Goal: Transaction & Acquisition: Subscribe to service/newsletter

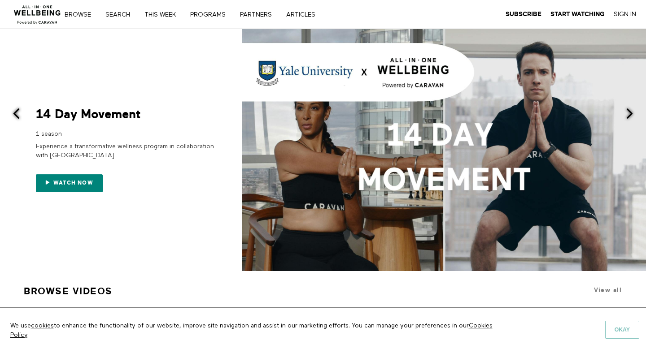
click at [628, 332] on button "Okay" at bounding box center [622, 330] width 34 height 18
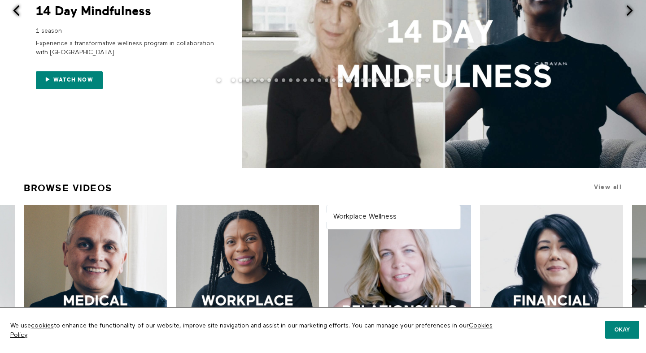
scroll to position [104, 0]
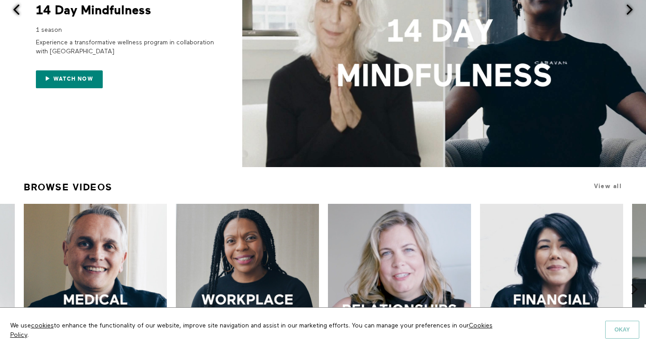
click at [626, 331] on button "Okay" at bounding box center [622, 330] width 34 height 18
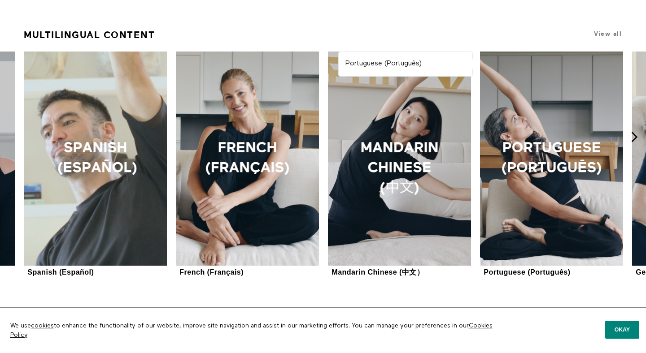
scroll to position [742, 0]
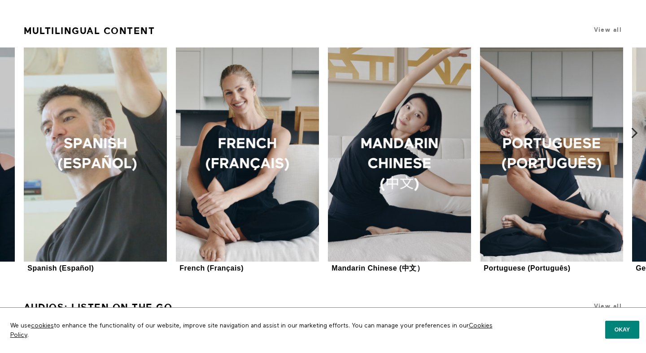
click at [633, 132] on icon at bounding box center [634, 132] width 11 height 11
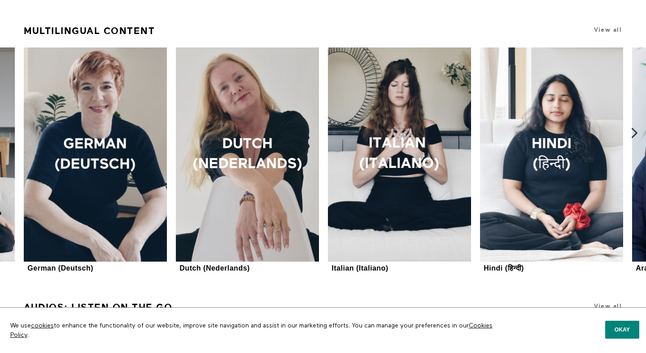
click at [633, 132] on icon at bounding box center [634, 132] width 11 height 11
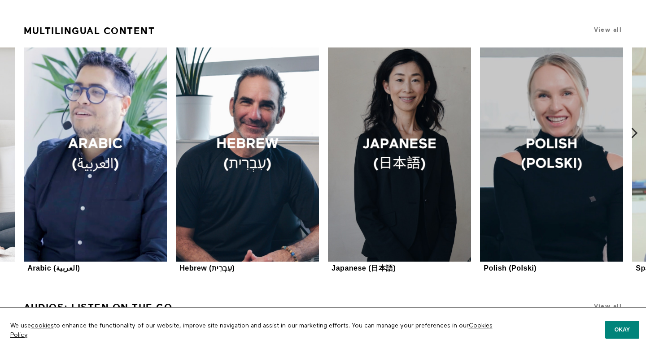
click at [633, 131] on icon at bounding box center [634, 132] width 11 height 11
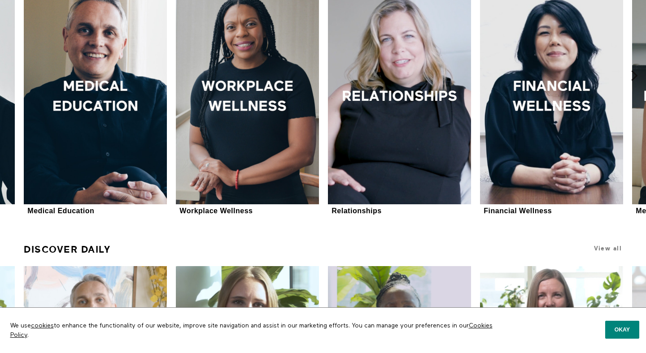
scroll to position [322, 0]
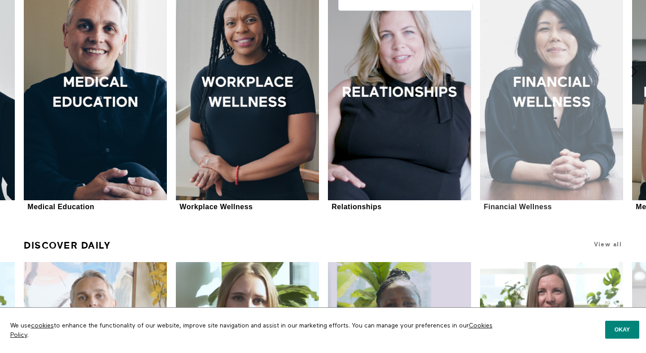
click at [562, 90] on div at bounding box center [551, 93] width 143 height 214
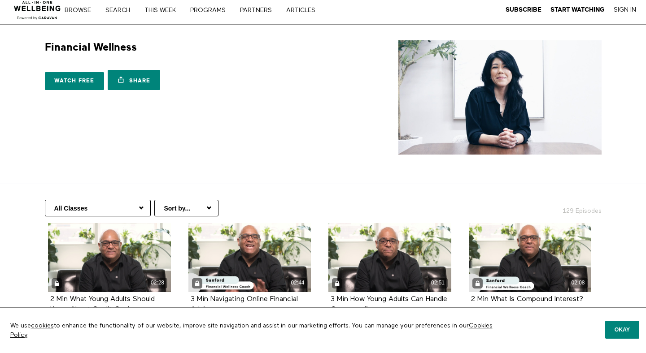
scroll to position [5, 0]
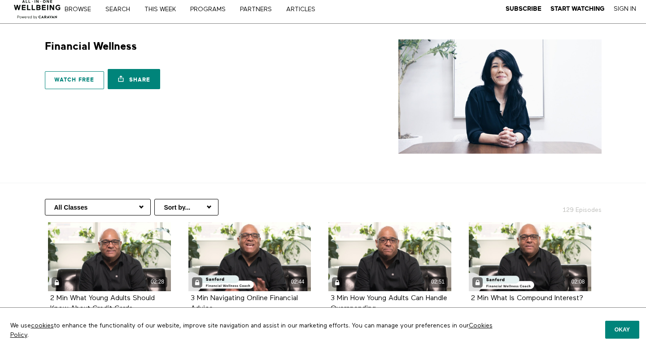
click at [82, 85] on link "Watch free" at bounding box center [74, 80] width 59 height 18
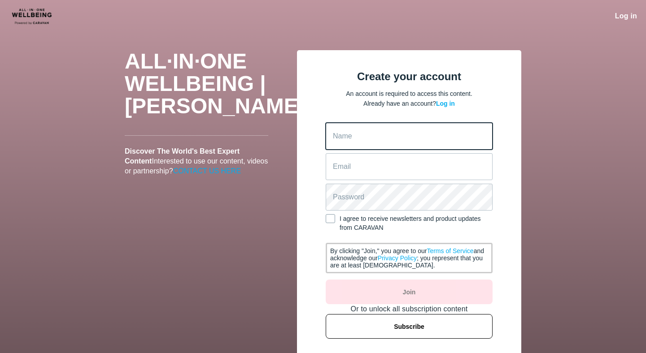
click at [373, 138] on input "Name" at bounding box center [409, 136] width 167 height 27
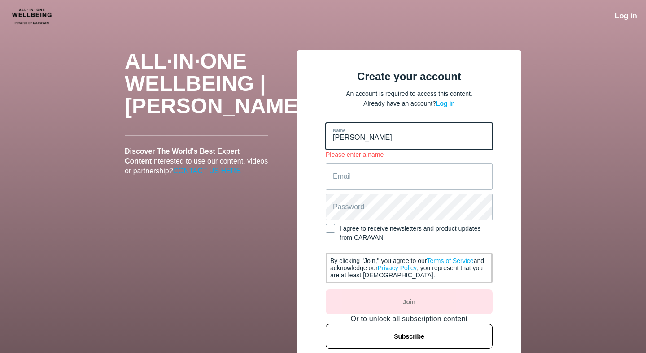
type input "[PERSON_NAME]"
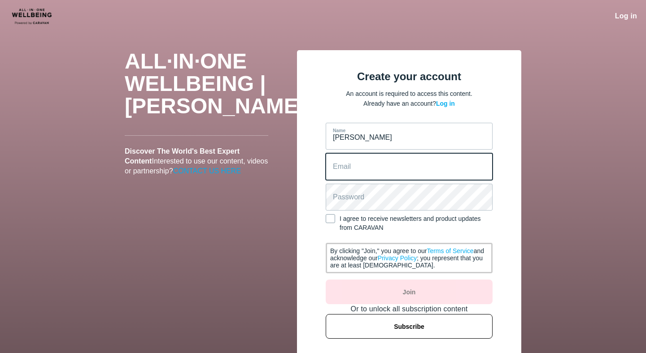
click at [373, 178] on input "Email" at bounding box center [409, 166] width 167 height 27
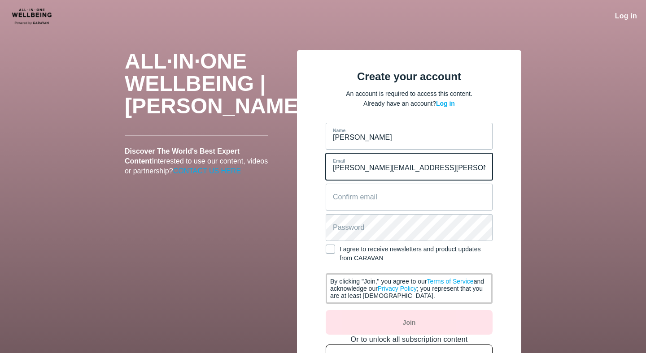
type input "[PERSON_NAME][EMAIL_ADDRESS][PERSON_NAME][DOMAIN_NAME]"
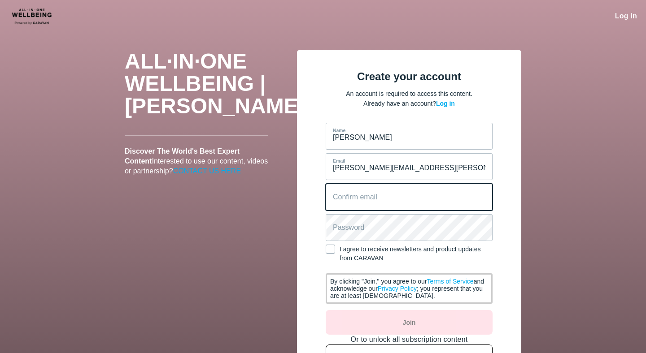
click at [391, 205] on email "Confirm email" at bounding box center [409, 197] width 167 height 27
type email "[EMAIL_ADDRESS][DOMAIN_NAME]"
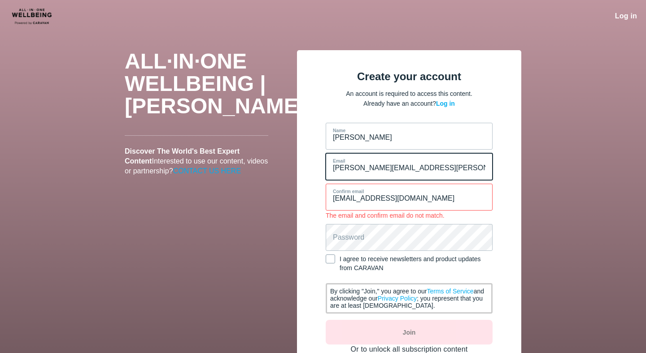
click at [352, 166] on input "[PERSON_NAME][EMAIL_ADDRESS][PERSON_NAME][DOMAIN_NAME]" at bounding box center [409, 166] width 167 height 27
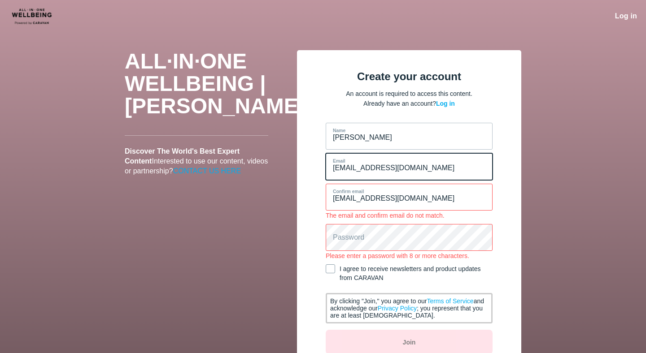
type input "[EMAIL_ADDRESS][DOMAIN_NAME]"
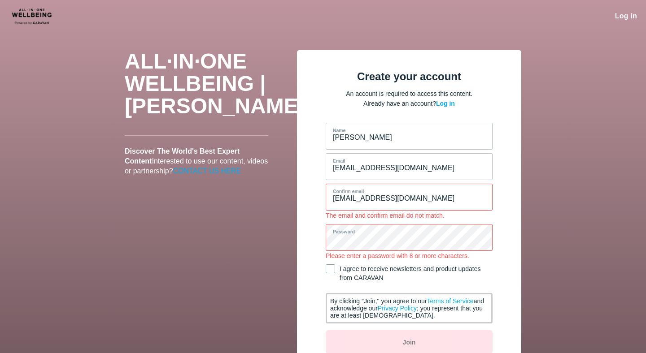
click at [331, 271] on span "I agree to receive newsletters and product updates from CARAVAN" at bounding box center [409, 274] width 167 height 18
click at [326, 271] on input "I agree to receive newsletters and product updates from CARAVAN" at bounding box center [326, 273] width 0 height 9
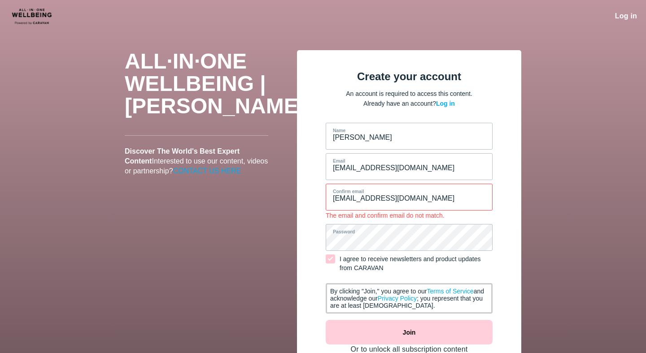
click at [425, 331] on button "Join" at bounding box center [409, 332] width 167 height 25
